Goal: Task Accomplishment & Management: Manage account settings

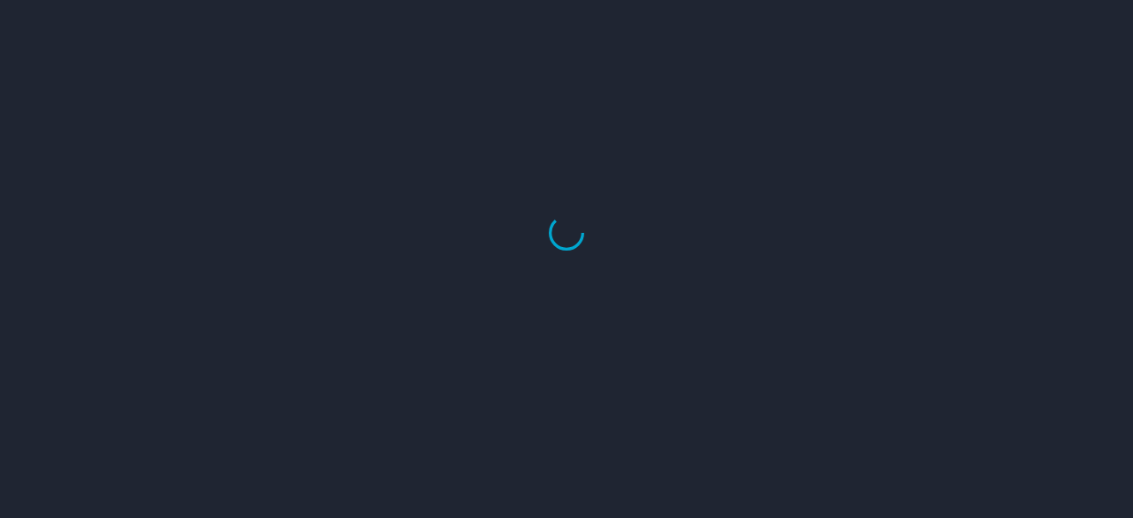
select select "US"
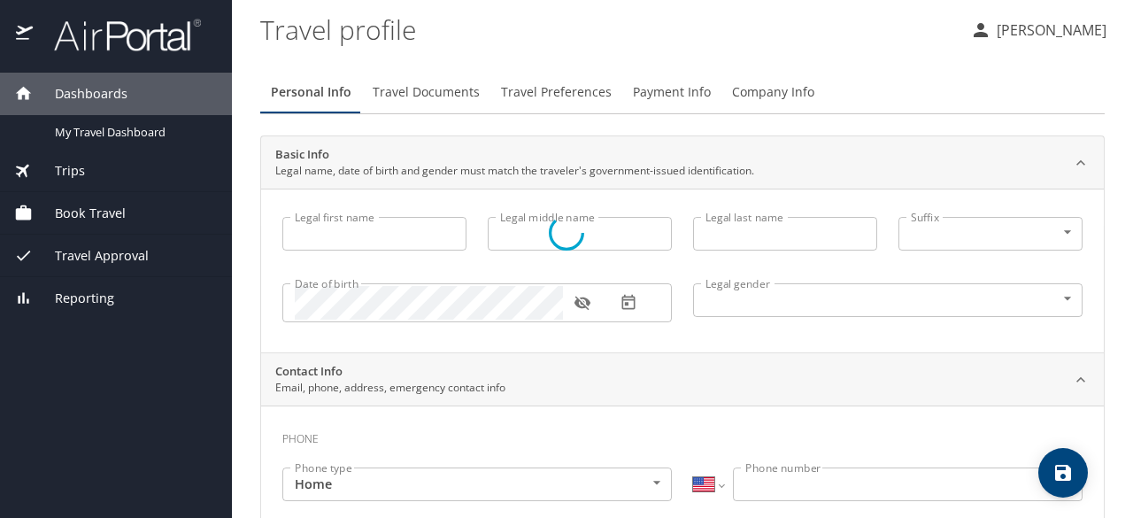
type input "Alexia"
type input "[PERSON_NAME]"
type input "[DEMOGRAPHIC_DATA]"
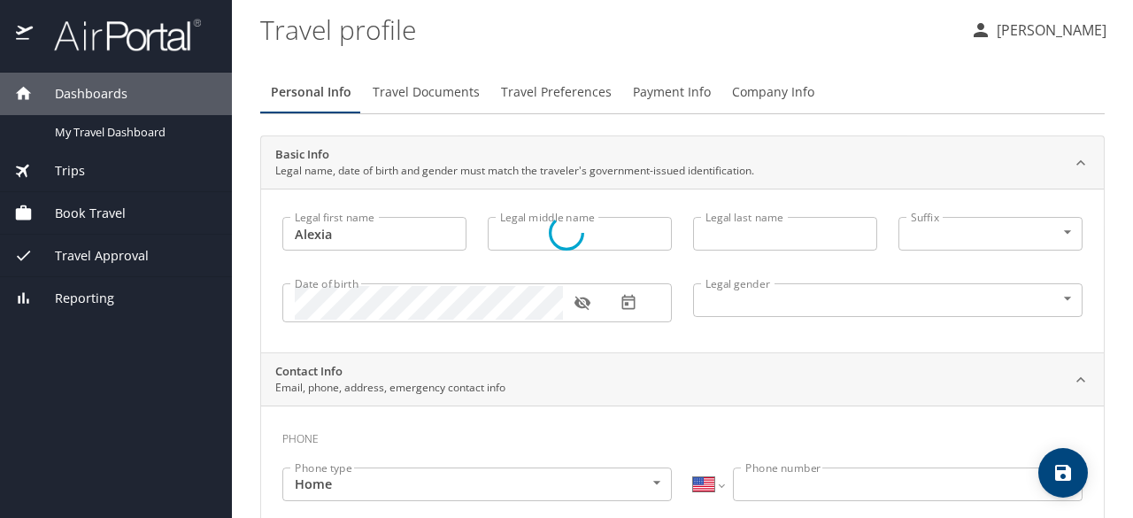
type input "[PERSON_NAME]"
type input "[PHONE_NUMBER]"
select select "US"
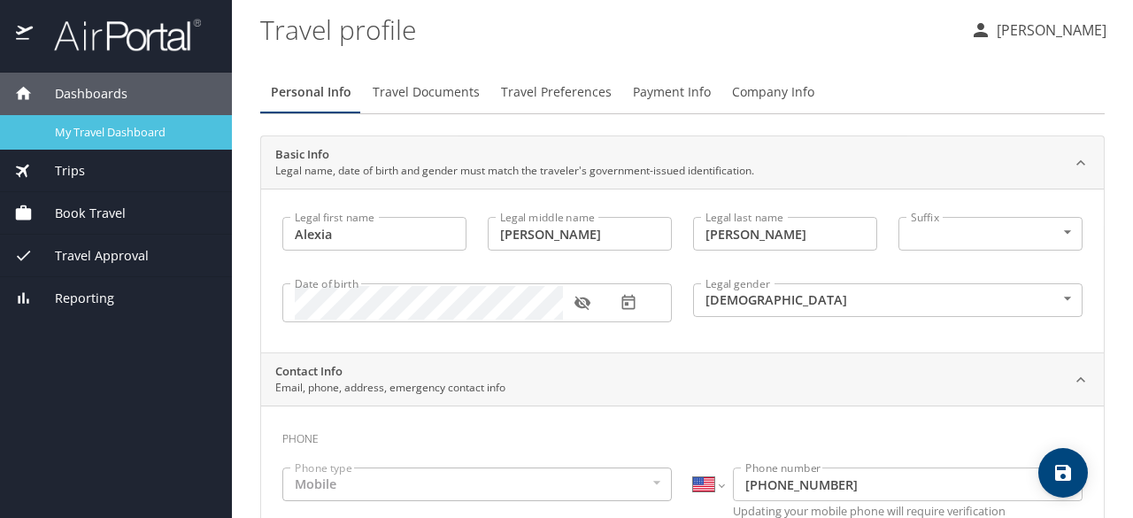
click at [107, 133] on span "My Travel Dashboard" at bounding box center [133, 132] width 156 height 17
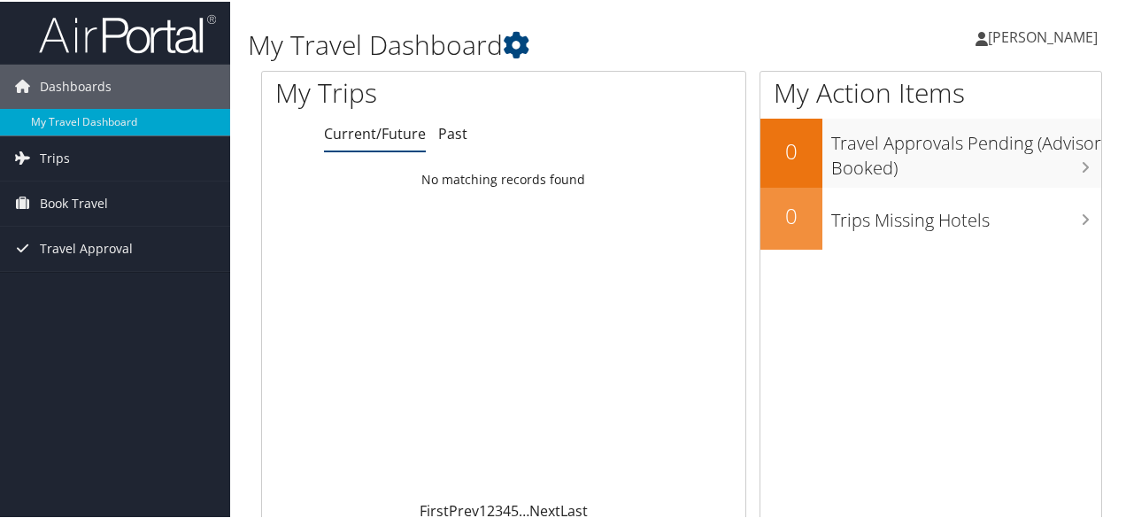
scroll to position [1, 0]
click at [140, 208] on link "Book Travel" at bounding box center [115, 201] width 230 height 44
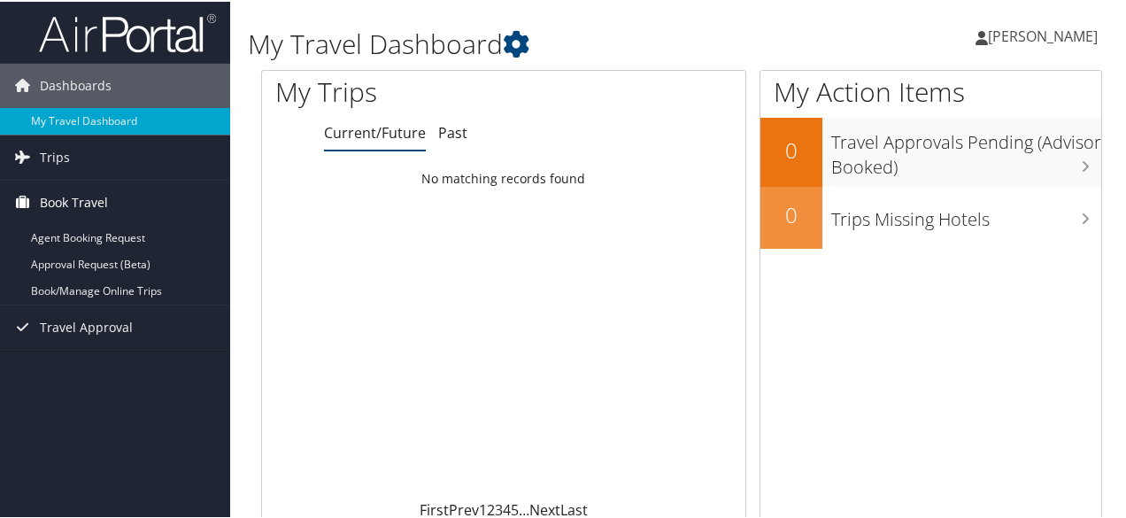
click at [140, 208] on link "Book Travel" at bounding box center [115, 201] width 230 height 44
